Goal: Check status: Check status

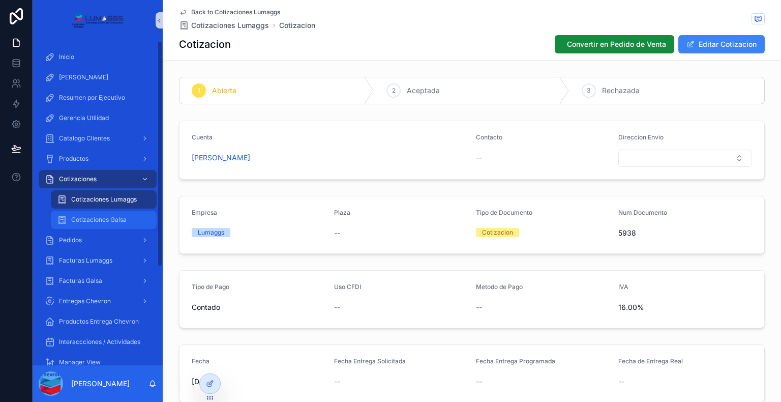
scroll to position [356, 0]
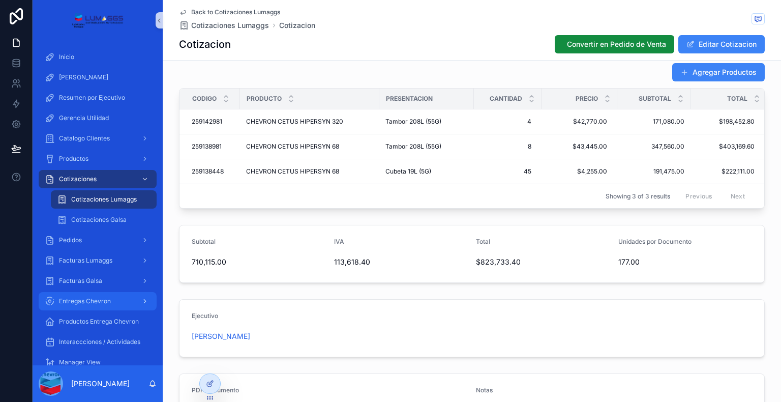
click at [95, 302] on span "Entregas Chevron" at bounding box center [85, 301] width 52 height 8
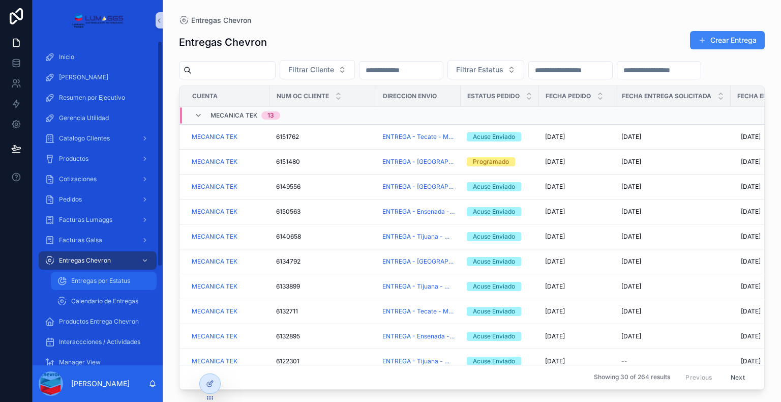
click at [89, 282] on span "Entregas por Estatus" at bounding box center [100, 281] width 59 height 8
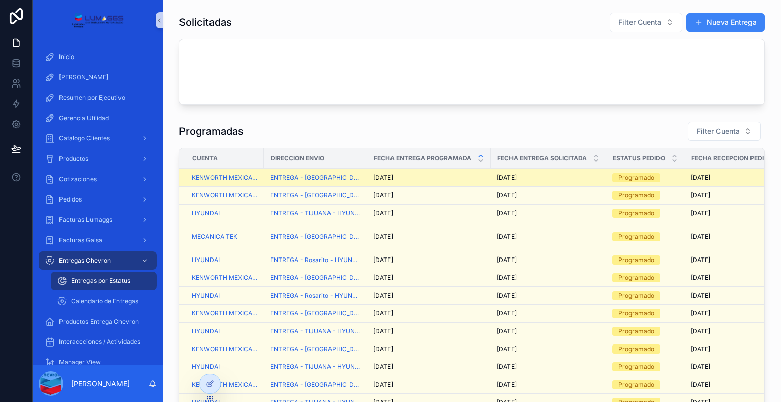
click at [441, 178] on div "[DATE] [DATE]" at bounding box center [428, 177] width 111 height 8
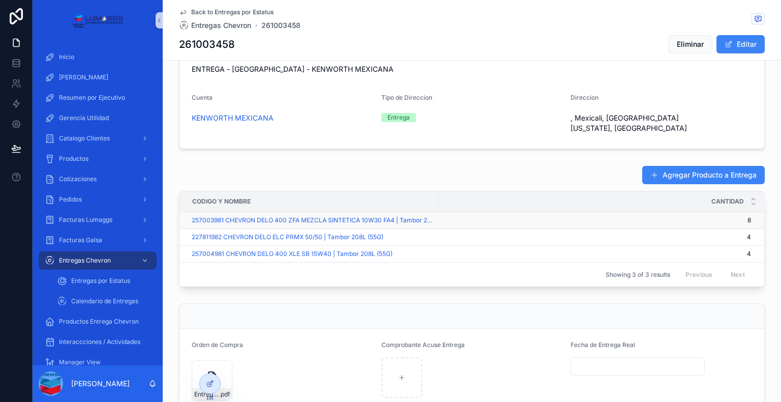
scroll to position [475, 0]
